Goal: Browse casually

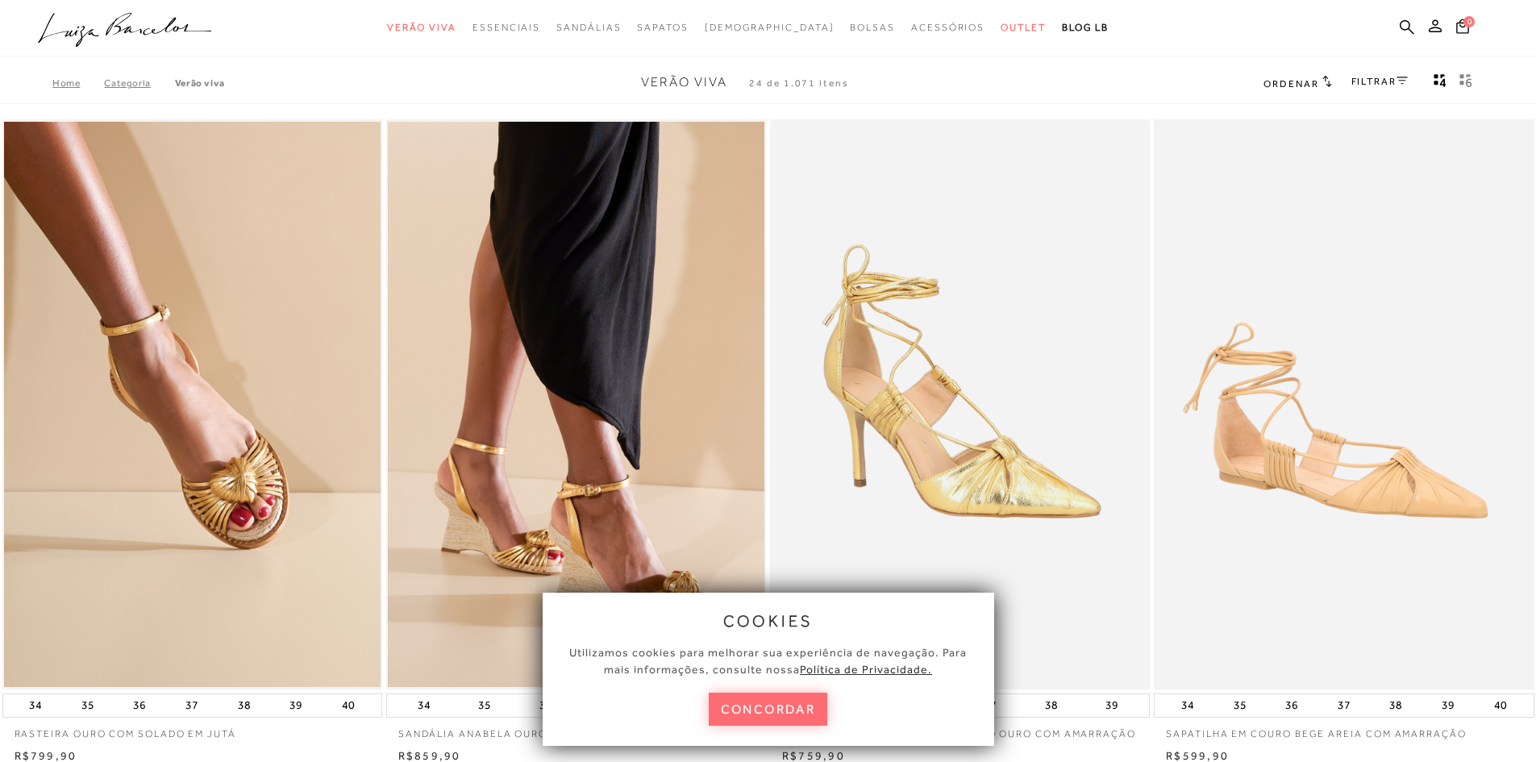
click at [743, 703] on button "concordar" at bounding box center [768, 709] width 119 height 33
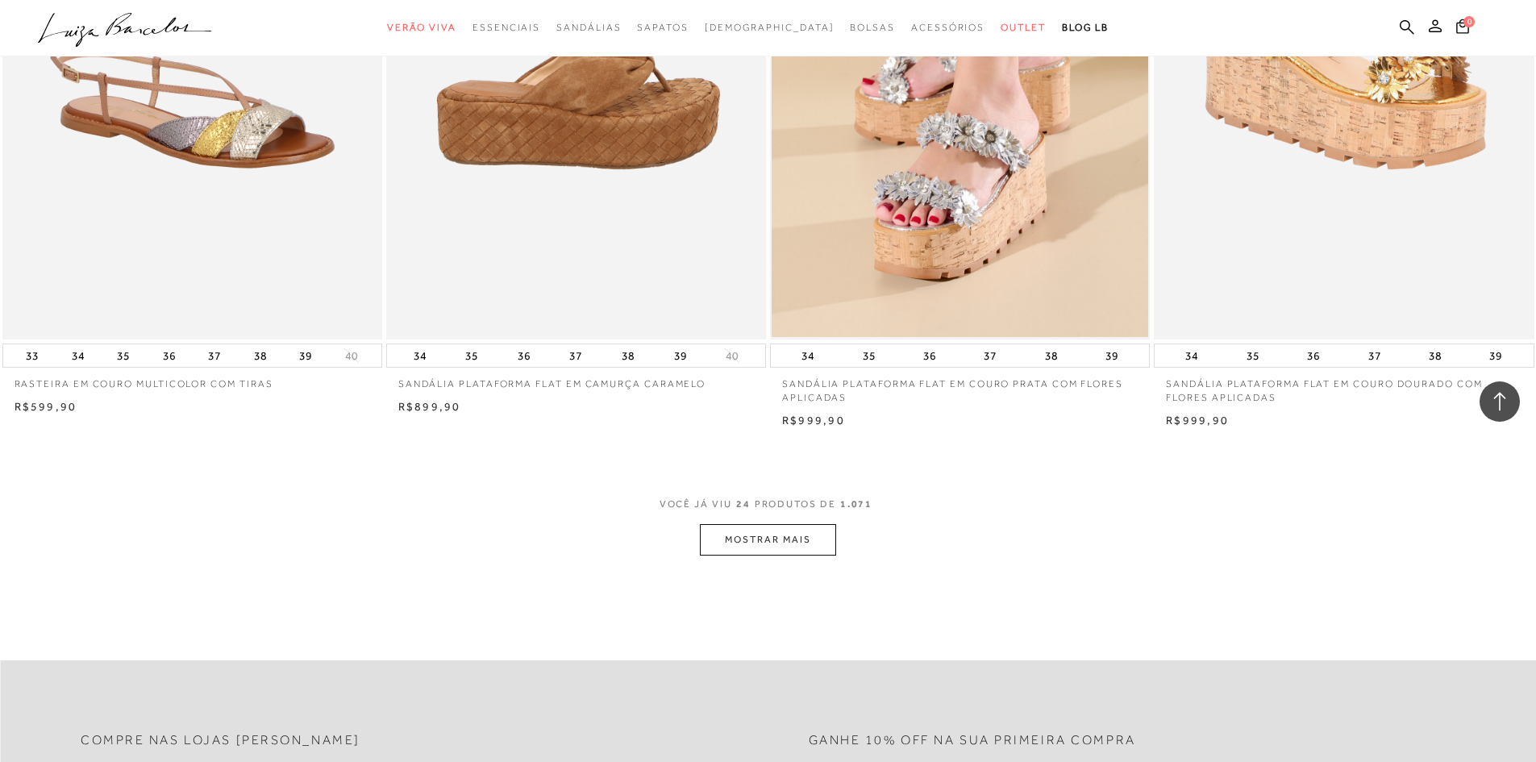
scroll to position [3871, 0]
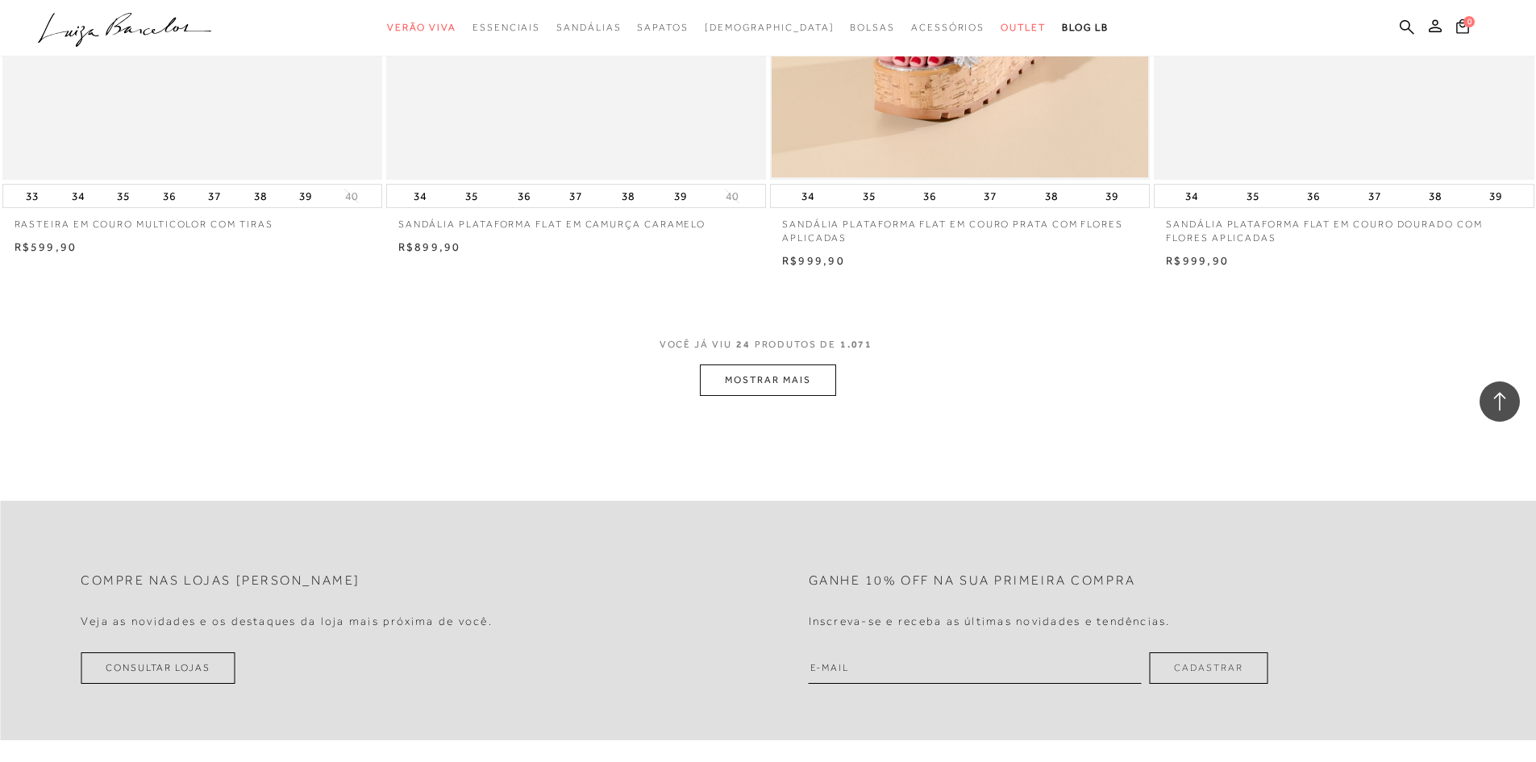
click at [760, 382] on button "MOSTRAR MAIS" at bounding box center [768, 380] width 136 height 31
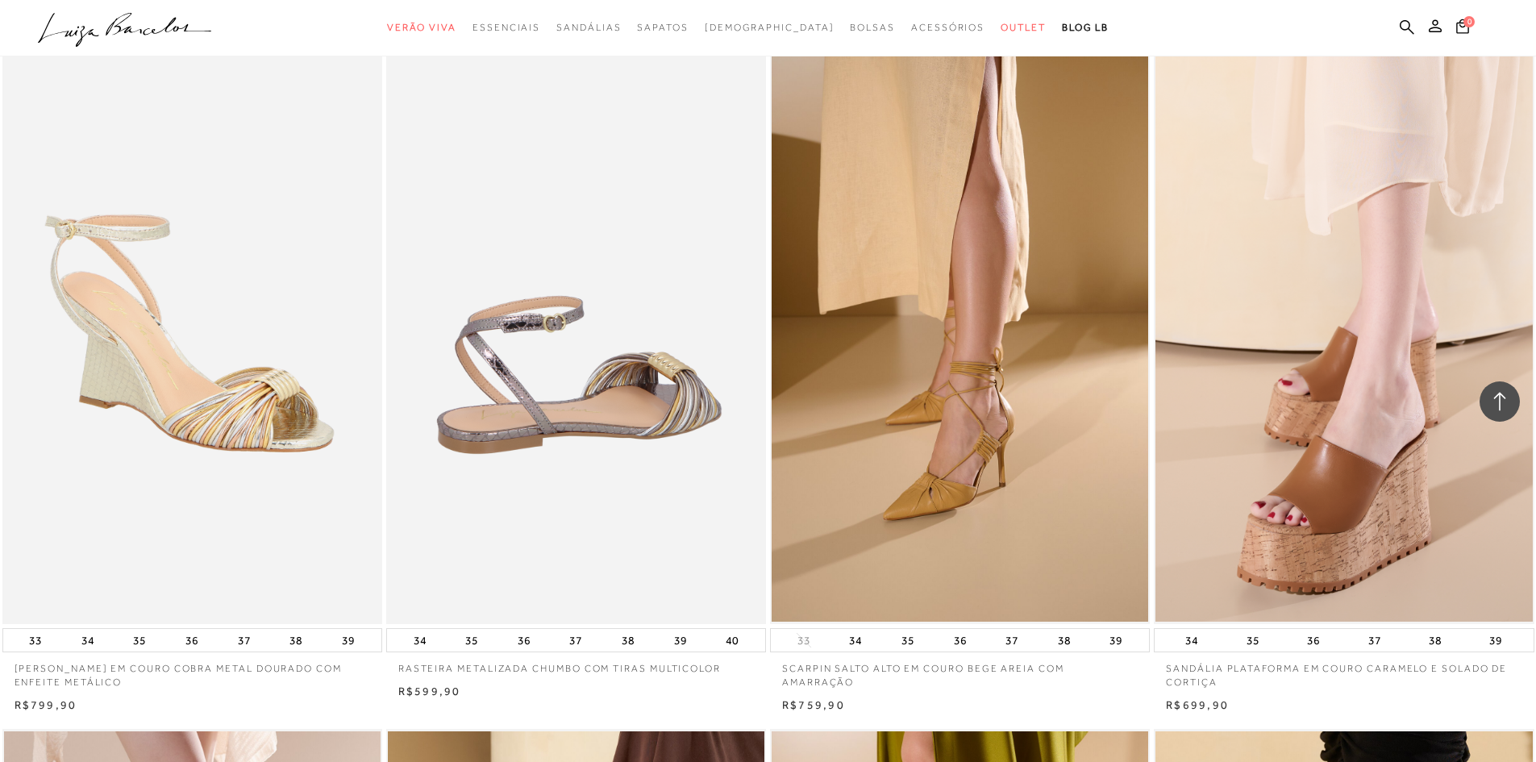
scroll to position [4113, 0]
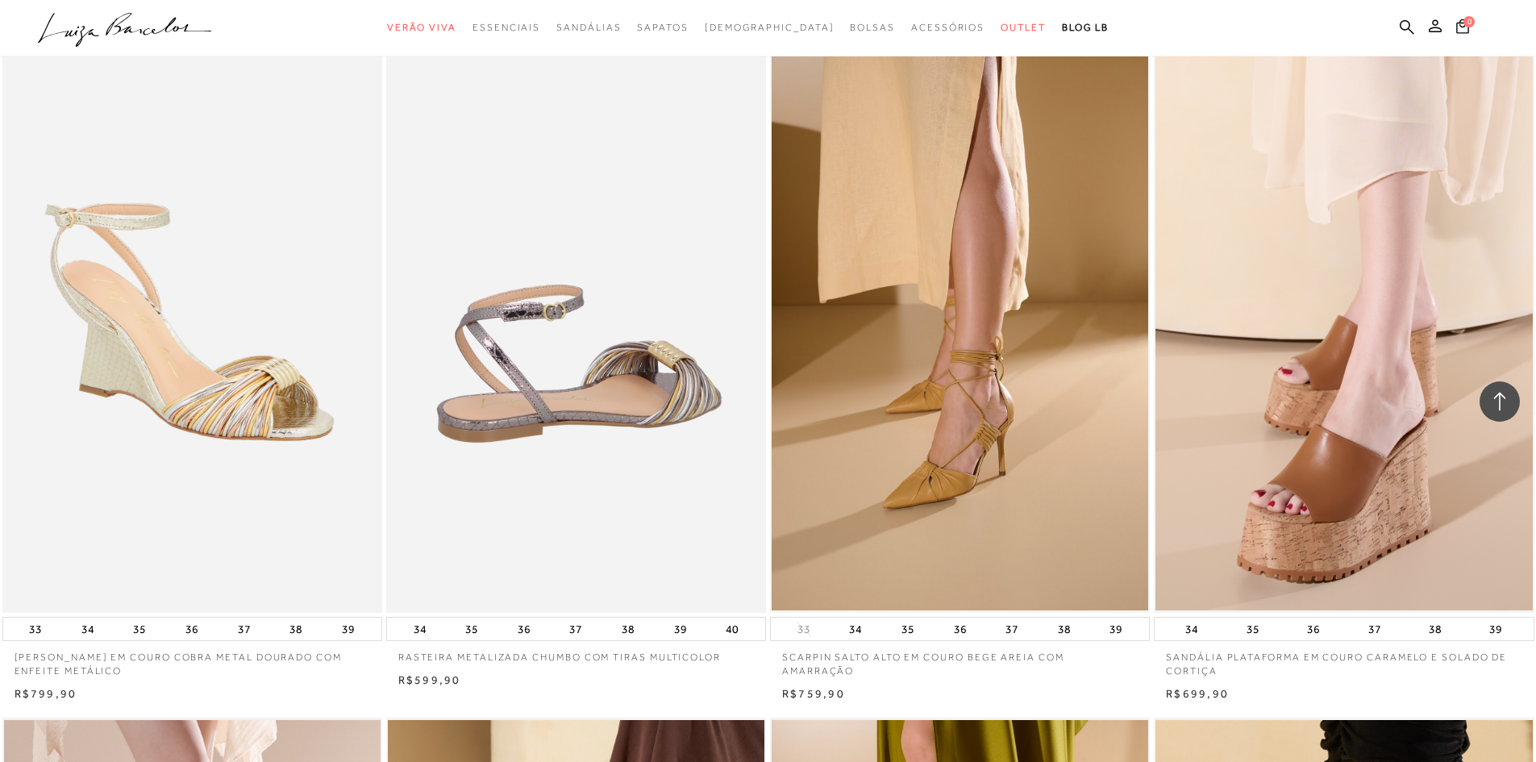
click at [642, 440] on img at bounding box center [577, 328] width 378 height 570
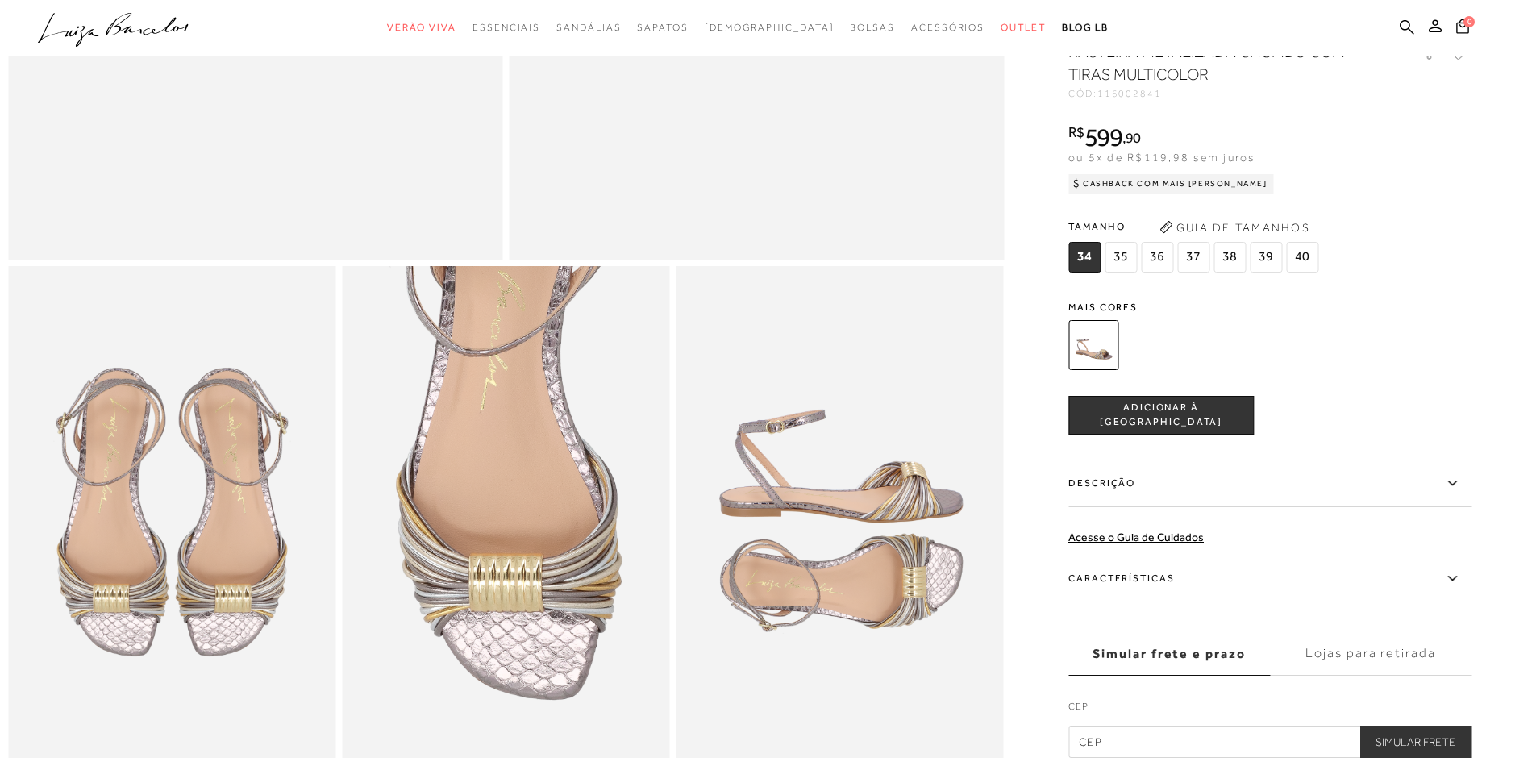
scroll to position [645, 0]
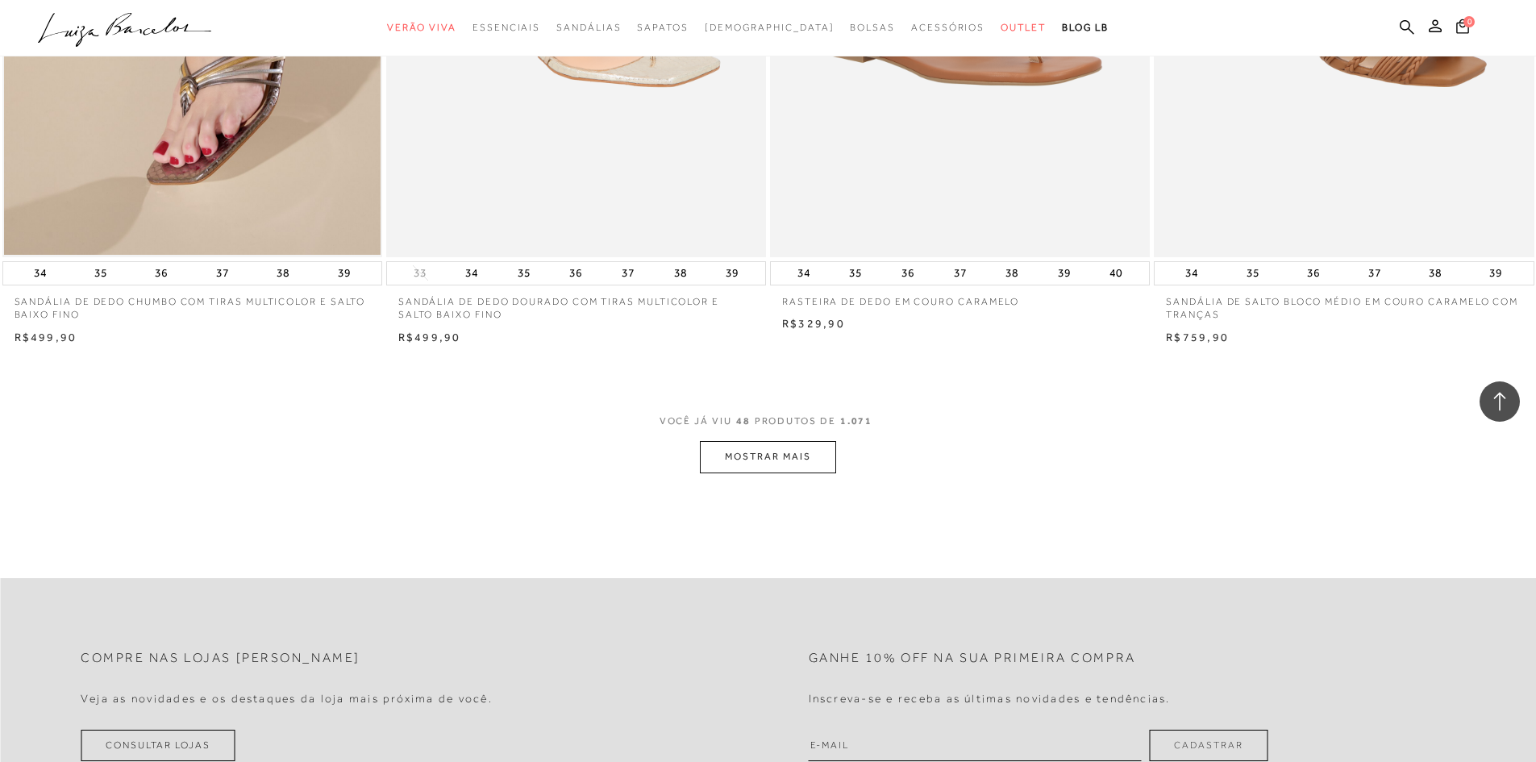
scroll to position [7904, 0]
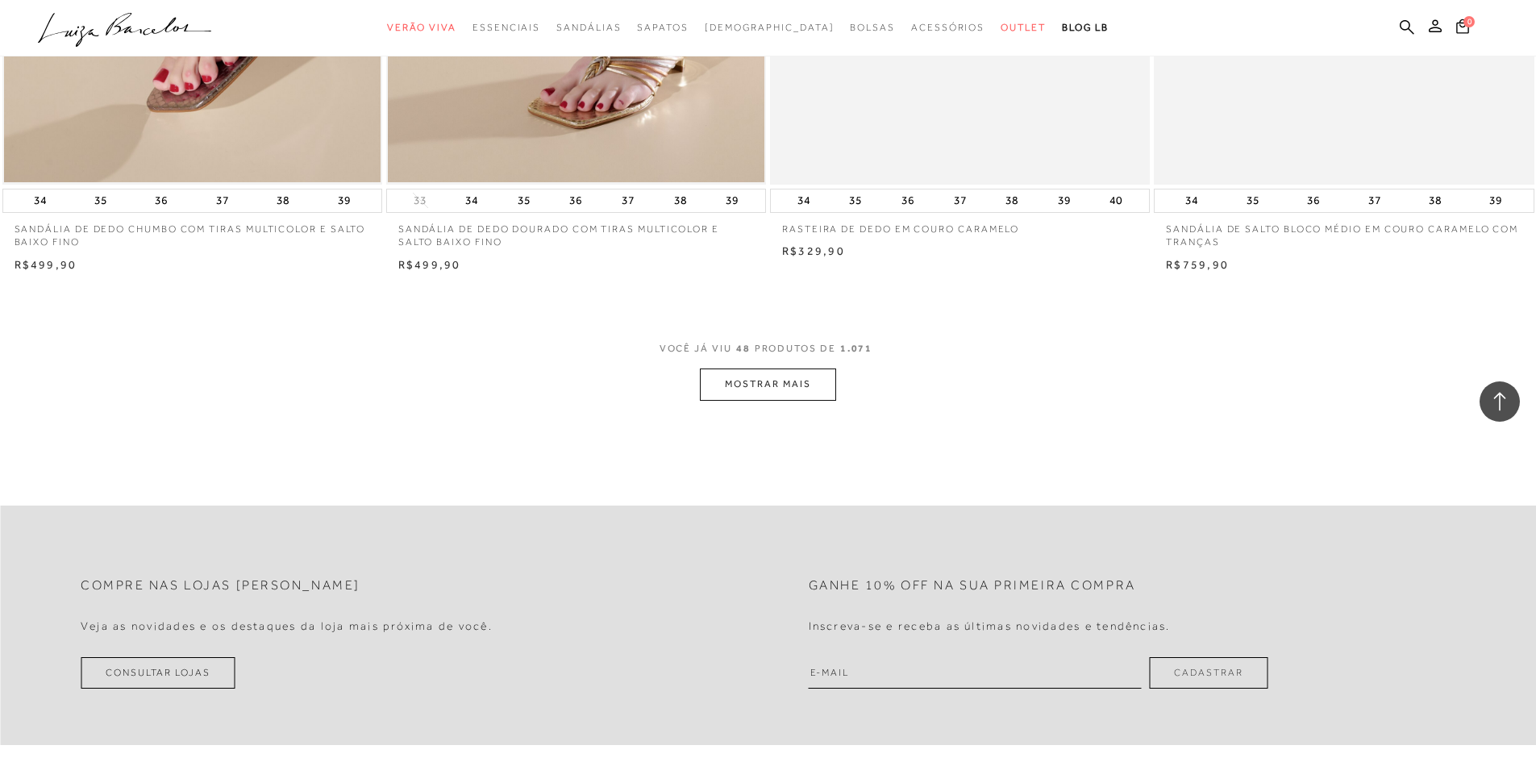
click at [793, 394] on button "MOSTRAR MAIS" at bounding box center [768, 384] width 136 height 31
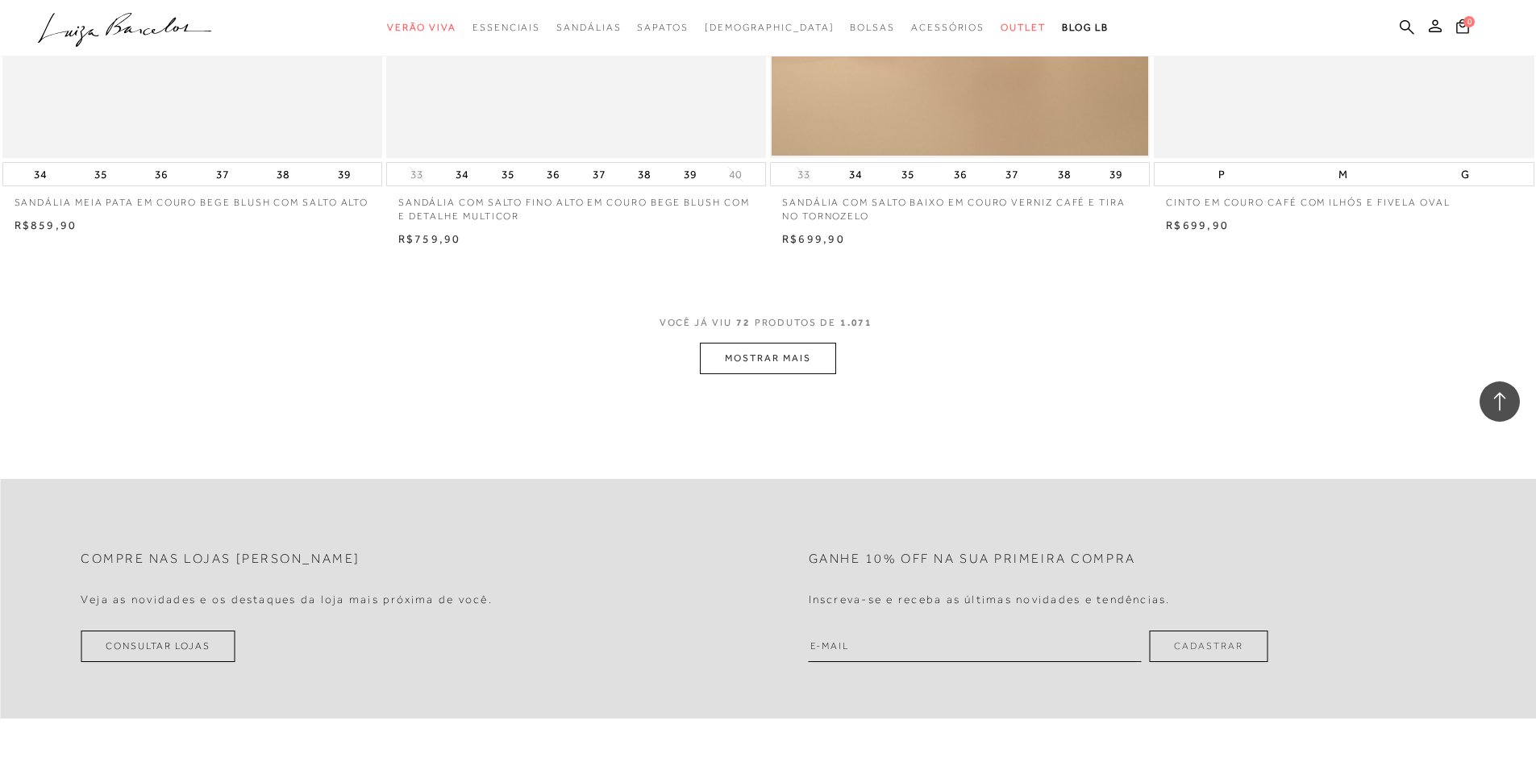
scroll to position [12018, 0]
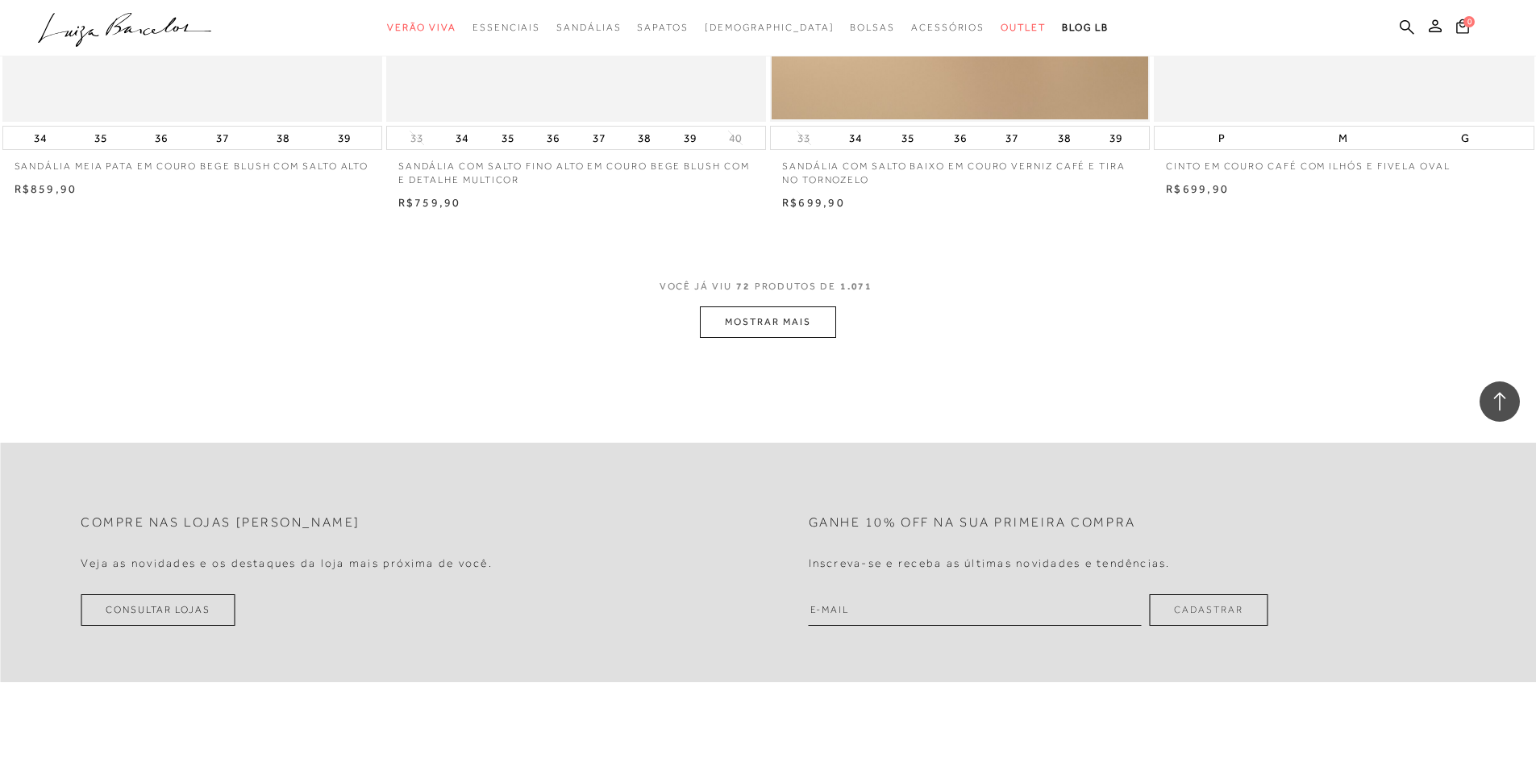
click at [769, 338] on button "MOSTRAR MAIS" at bounding box center [768, 321] width 136 height 31
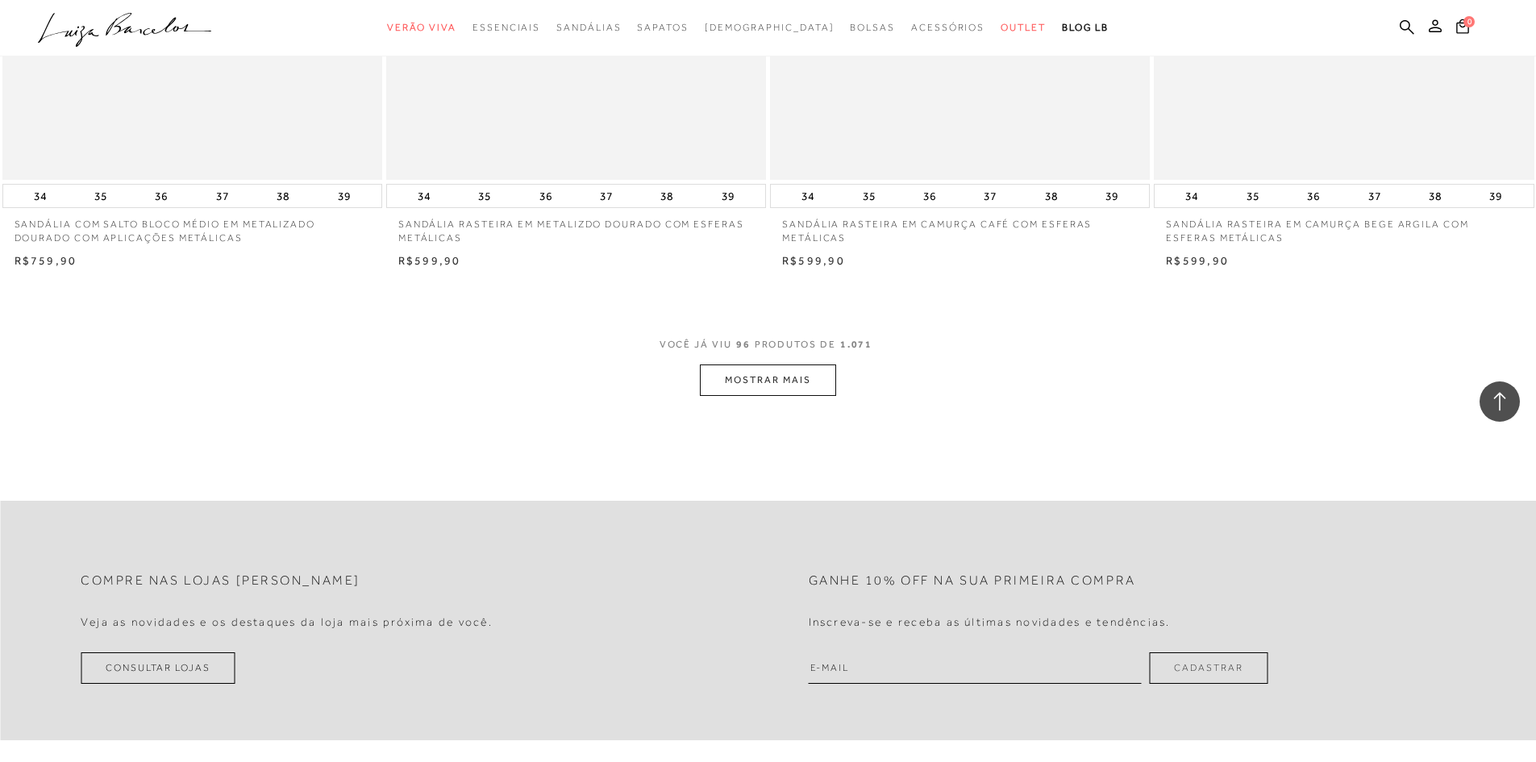
scroll to position [16050, 0]
